Goal: Find specific page/section

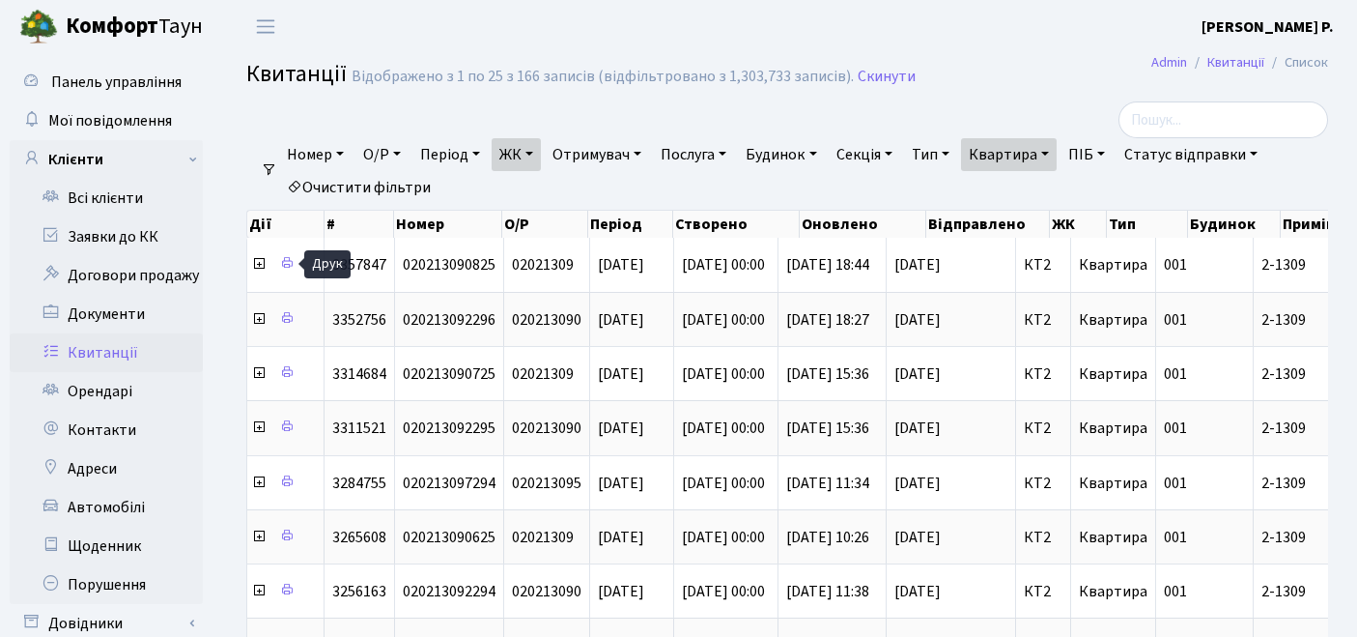
select select "25"
click at [335, 174] on link "Очистити фільтри" at bounding box center [358, 187] width 159 height 33
select select
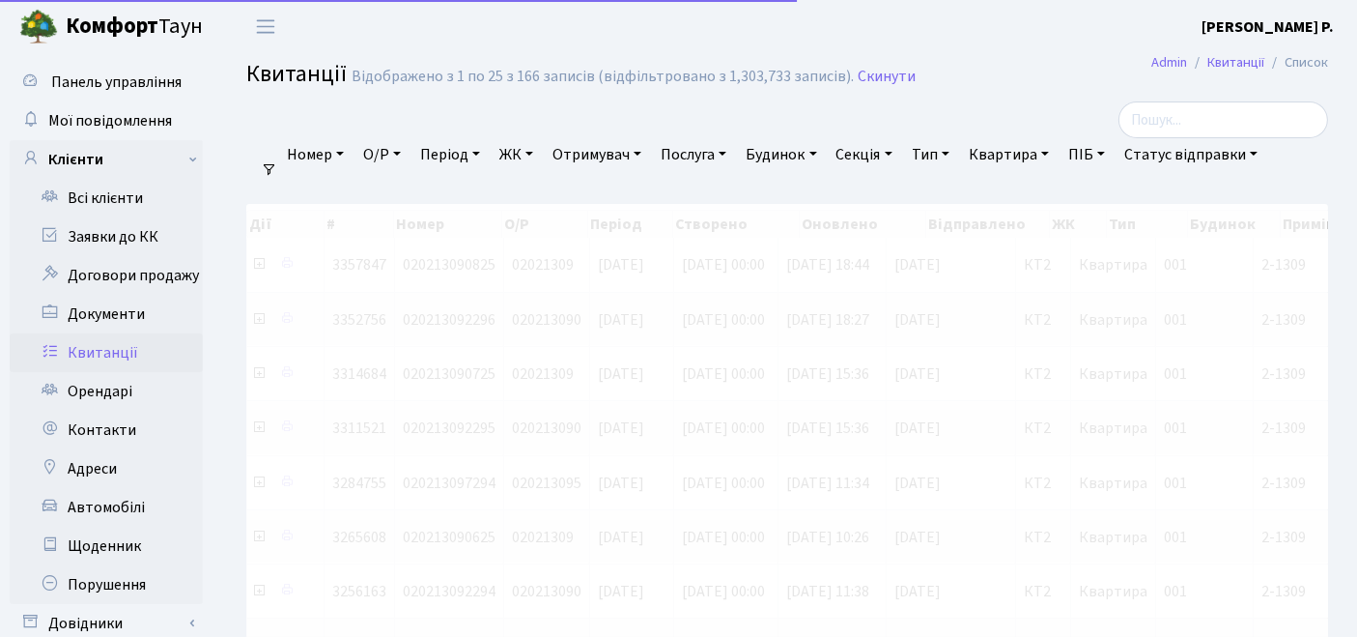
click at [520, 155] on link "ЖК" at bounding box center [516, 154] width 49 height 33
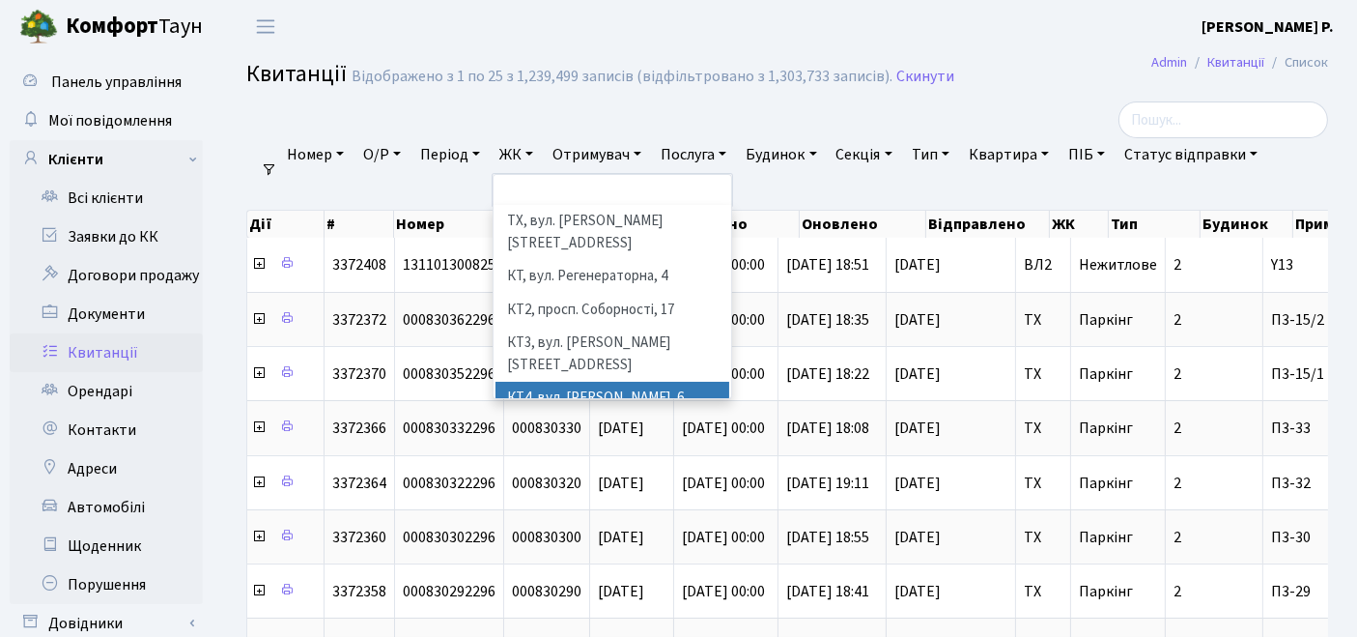
click at [565, 382] on li "КТ4, вул. [PERSON_NAME], 6" at bounding box center [613, 399] width 235 height 34
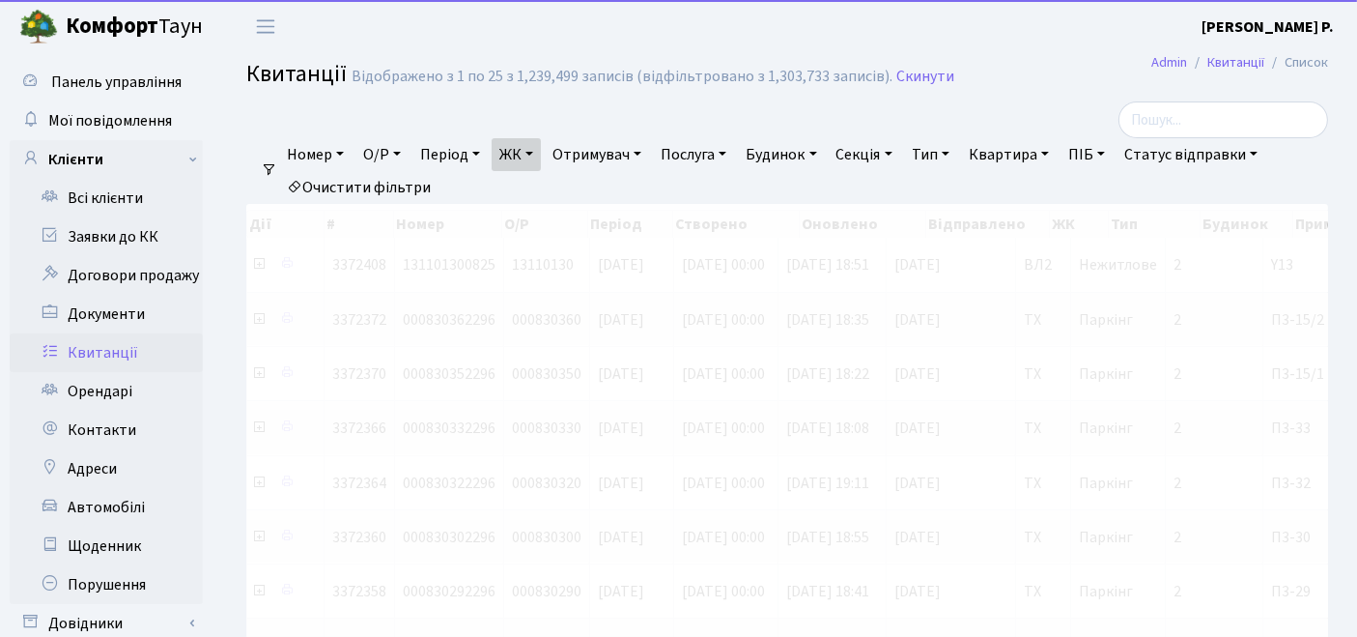
click at [1055, 153] on link "Квартира" at bounding box center [1009, 154] width 96 height 33
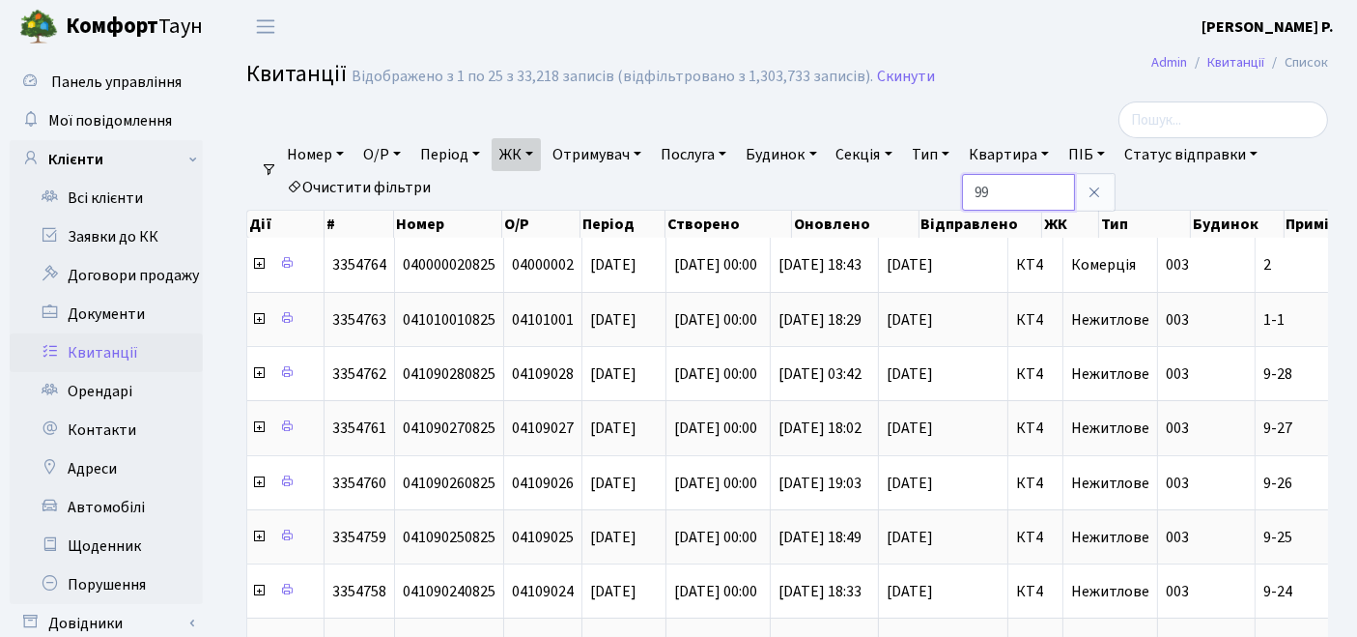
type input "99"
